Goal: Download file/media

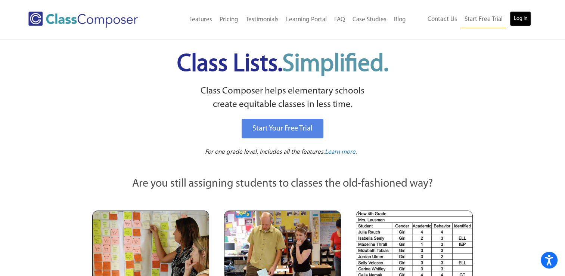
click at [515, 22] on link "Log In" at bounding box center [520, 18] width 21 height 15
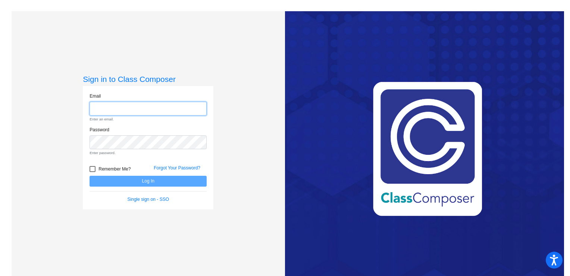
type input "[EMAIL_ADDRESS][DOMAIN_NAME]"
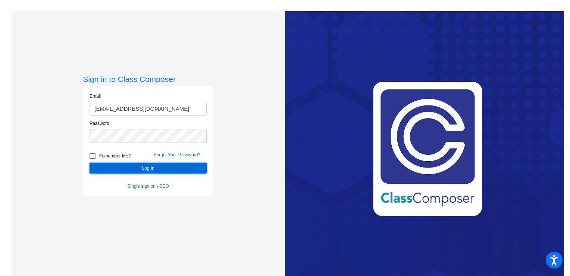
click at [116, 180] on form "Email [EMAIL_ADDRESS][DOMAIN_NAME] Password Remember Me? Forgot Your Password? …" at bounding box center [148, 141] width 117 height 97
click at [120, 172] on button "Log In" at bounding box center [148, 167] width 117 height 11
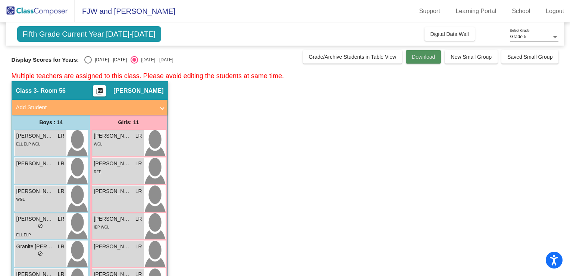
click at [419, 56] on span "Download" at bounding box center [423, 57] width 23 height 6
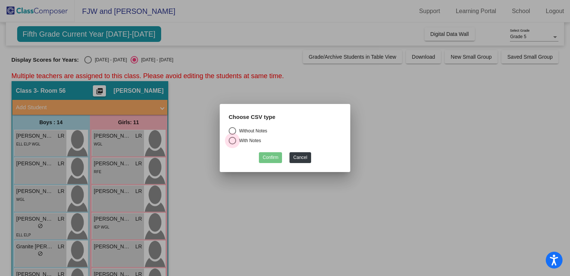
click at [243, 139] on div "With Notes" at bounding box center [248, 140] width 25 height 7
click at [233, 144] on input "With Notes" at bounding box center [232, 144] width 0 height 0
radio input "true"
click at [272, 157] on button "Confirm" at bounding box center [270, 157] width 23 height 11
